Goal: Task Accomplishment & Management: Complete application form

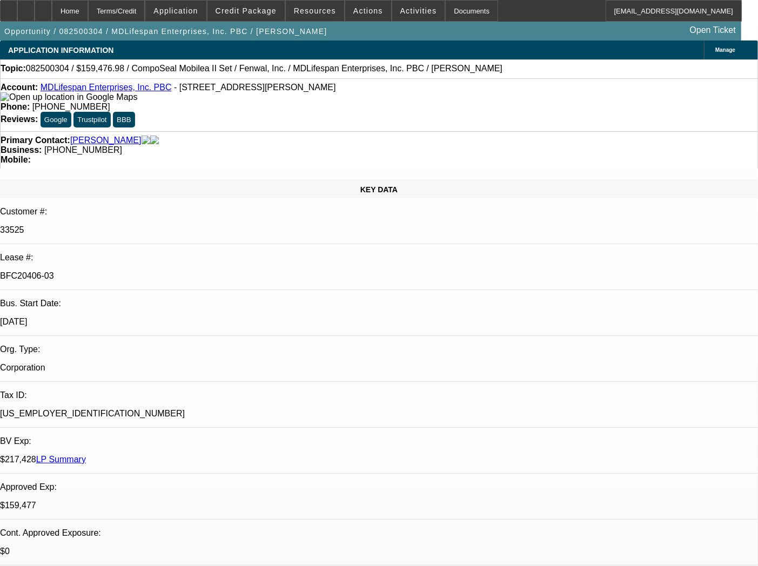
select select "0"
select select "2"
select select "0"
select select "6"
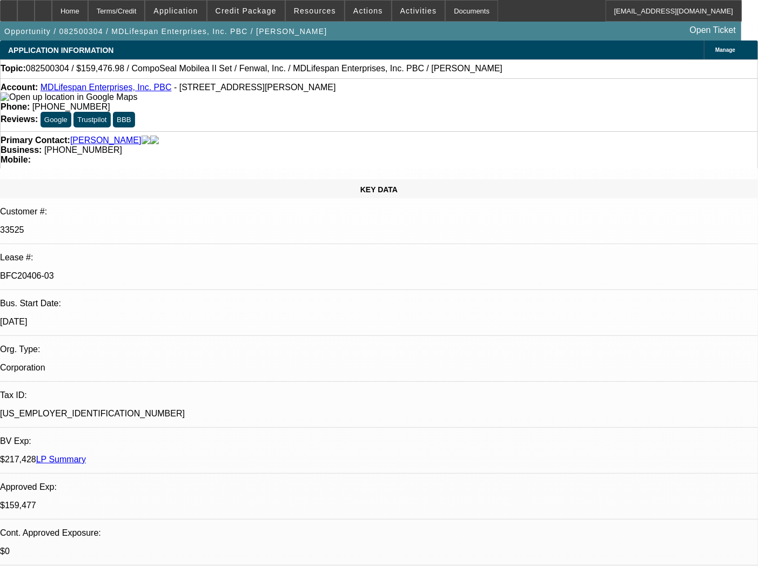
select select "0"
select select "6"
select select "0"
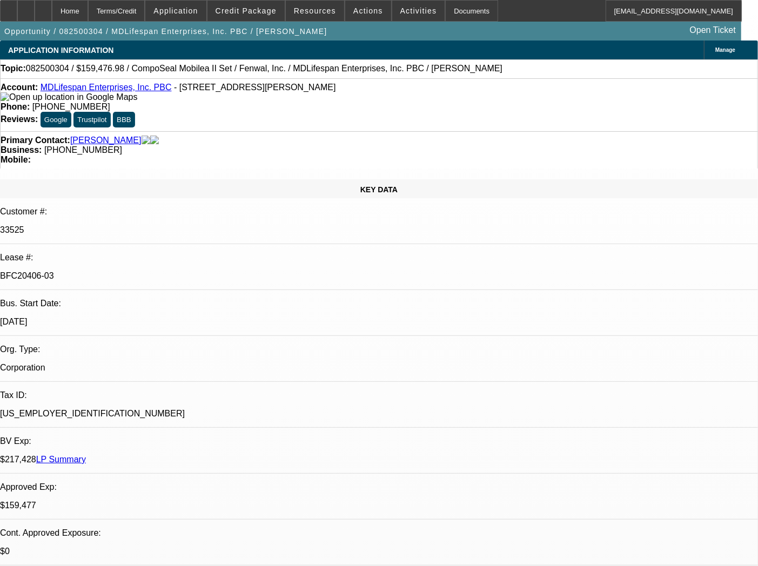
select select "0"
select select "3"
select select "0"
select select "6"
select select "0"
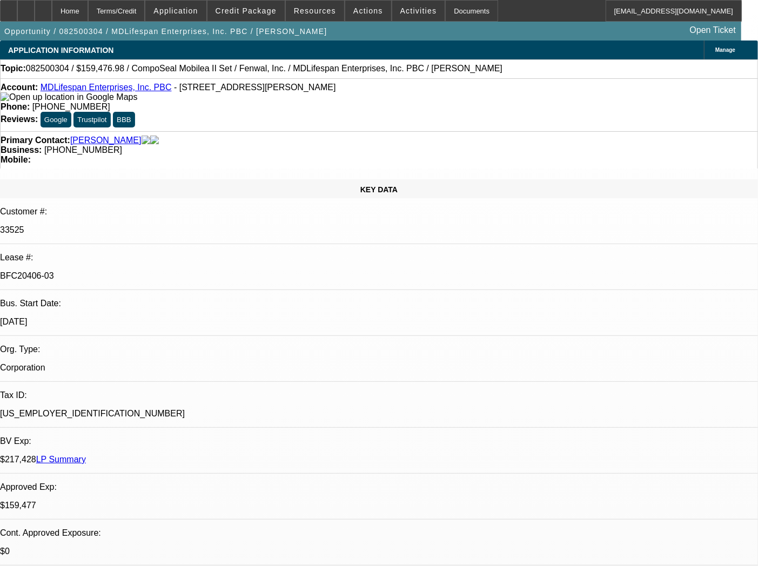
select select "2"
select select "0"
select select "6"
click at [457, 9] on div "Documents" at bounding box center [471, 11] width 53 height 22
